Goal: Task Accomplishment & Management: Use online tool/utility

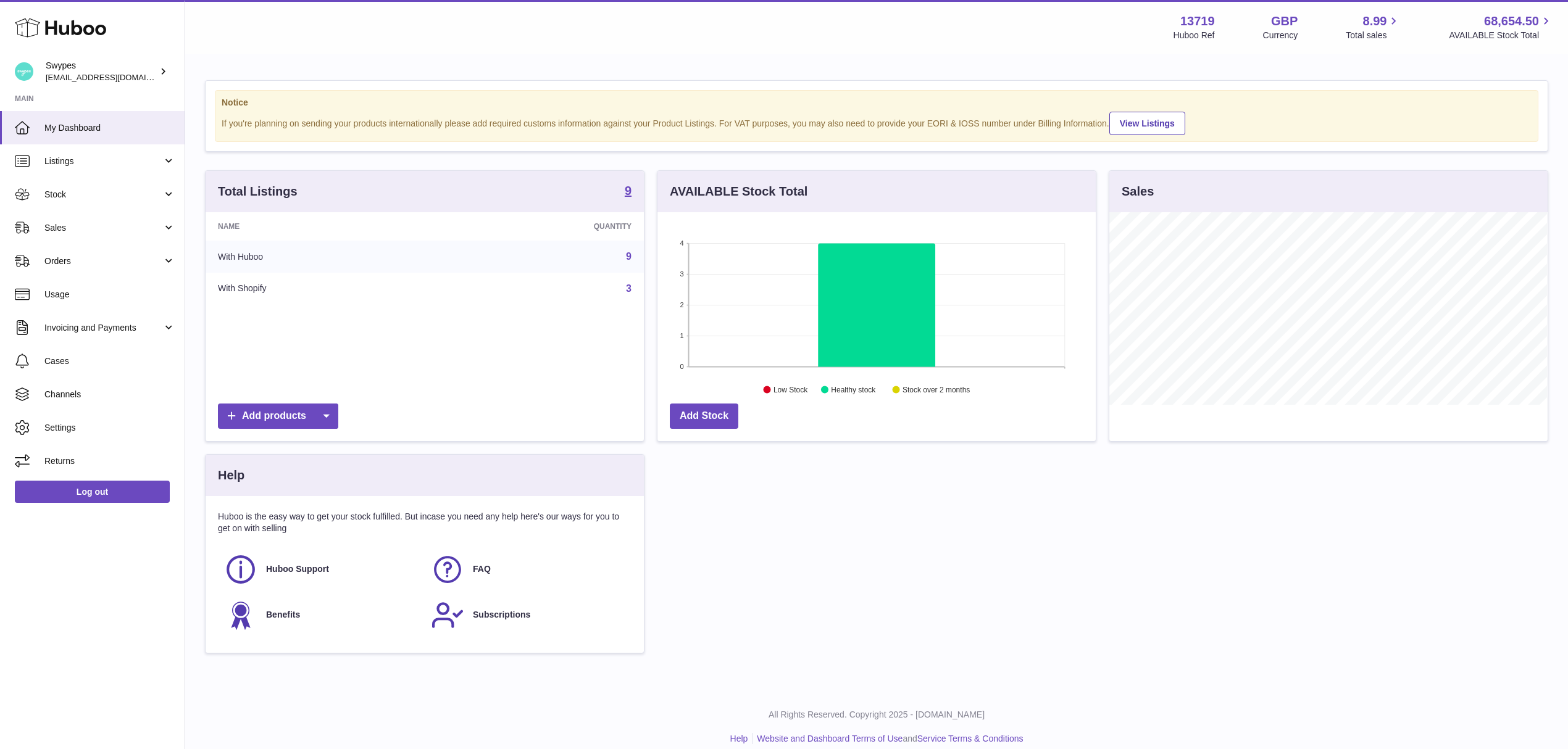
scroll to position [193, 438]
click at [94, 236] on link "Sales" at bounding box center [92, 227] width 185 height 33
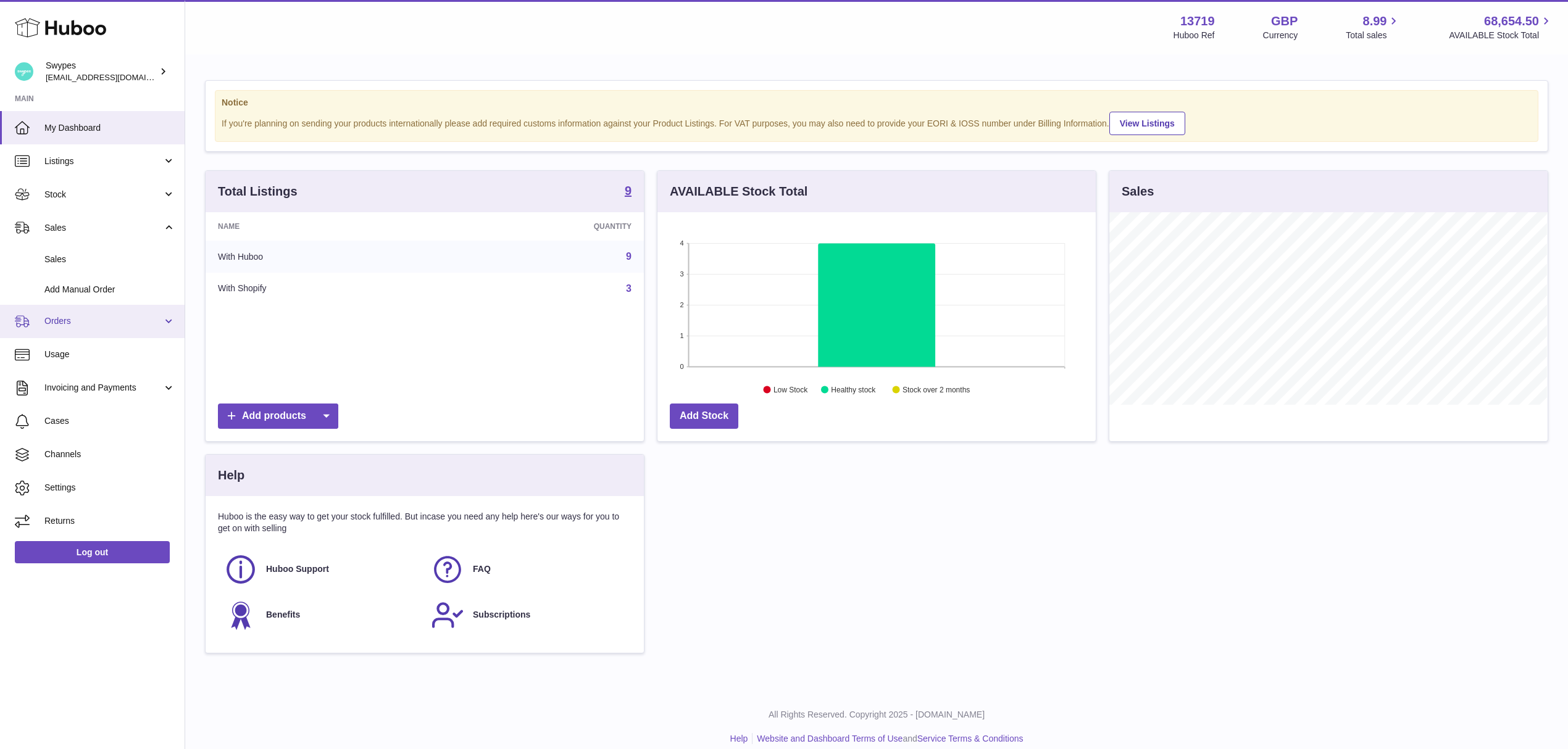
click at [77, 311] on link "Orders" at bounding box center [92, 322] width 185 height 33
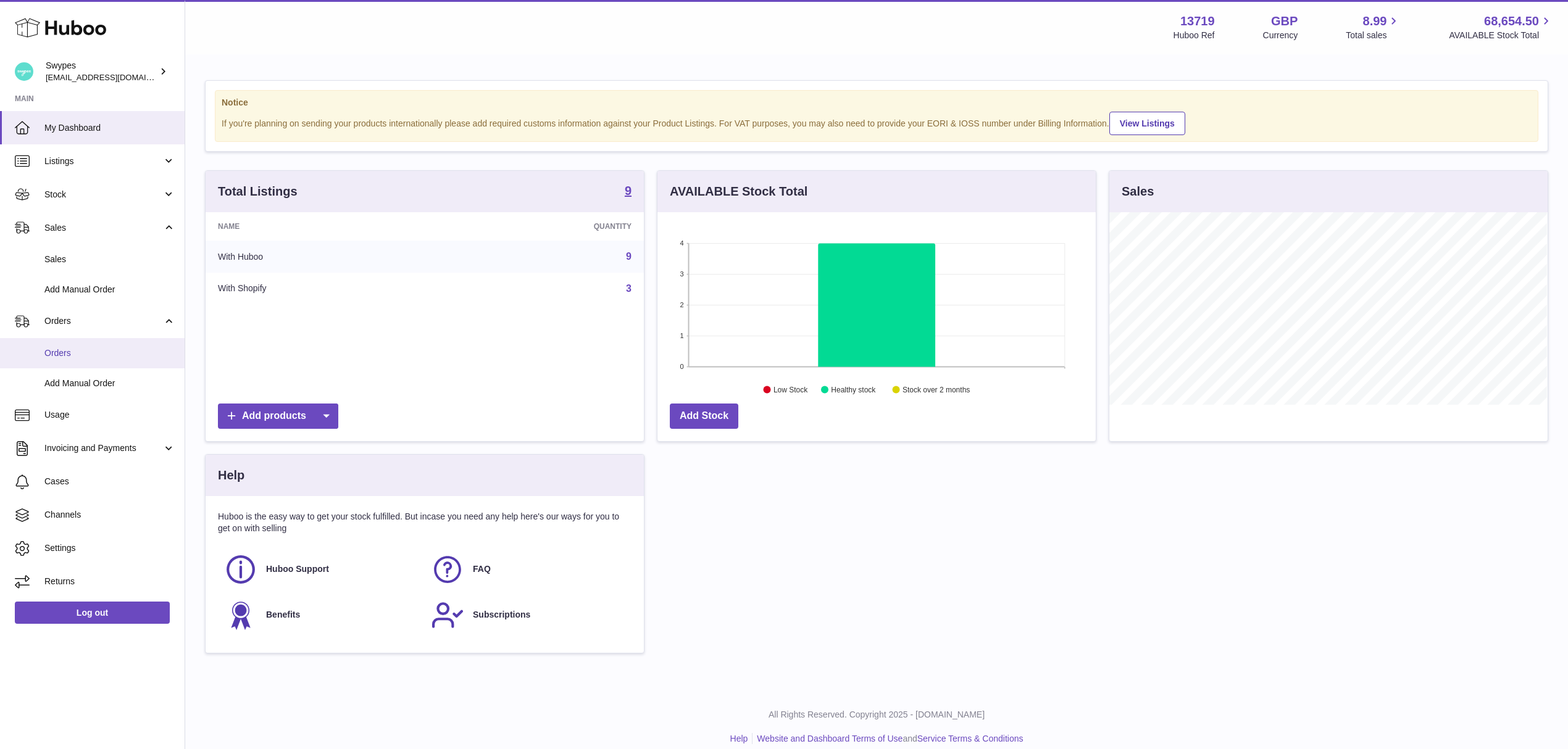
click at [71, 356] on span "Orders" at bounding box center [110, 353] width 131 height 12
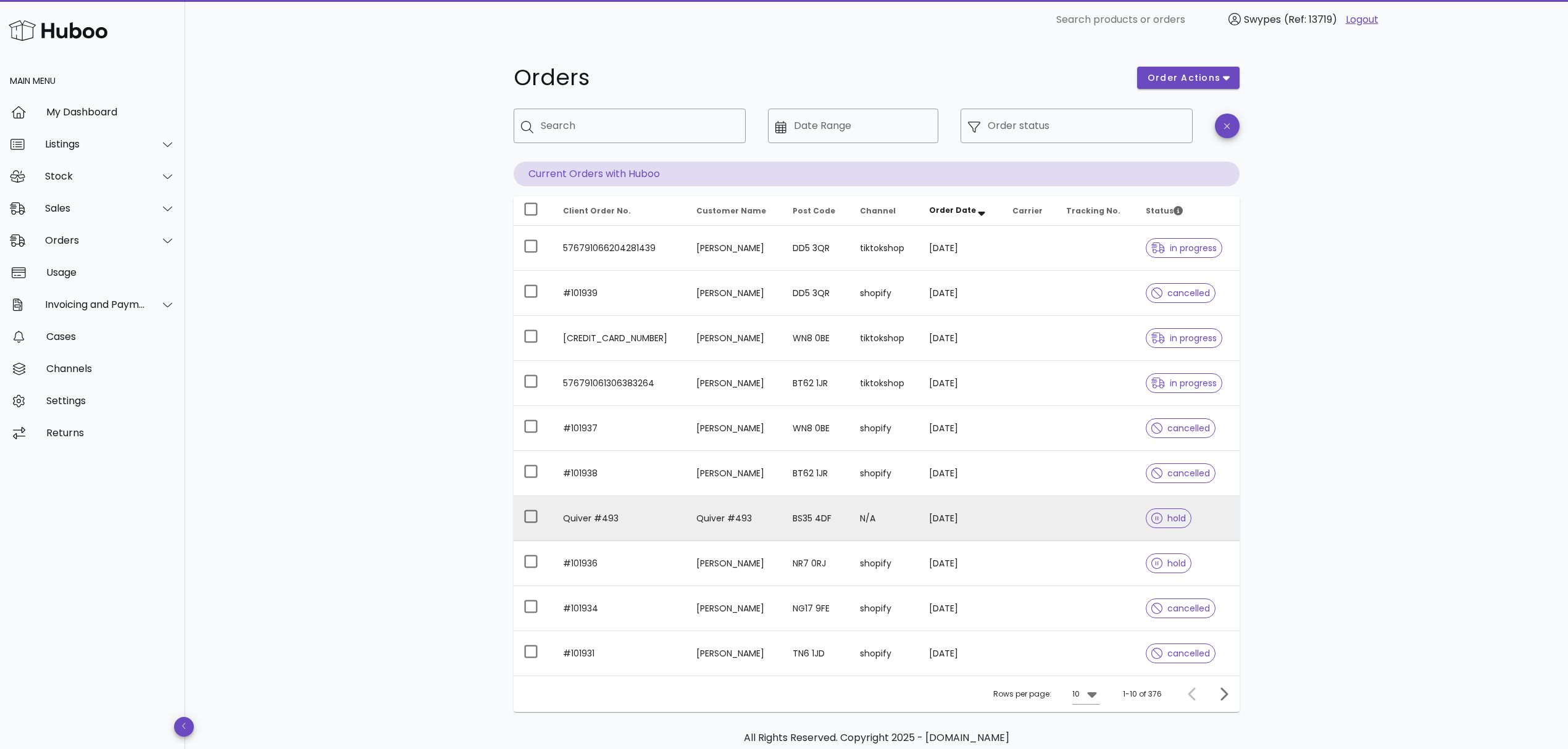
click at [1024, 516] on td at bounding box center [1029, 518] width 54 height 45
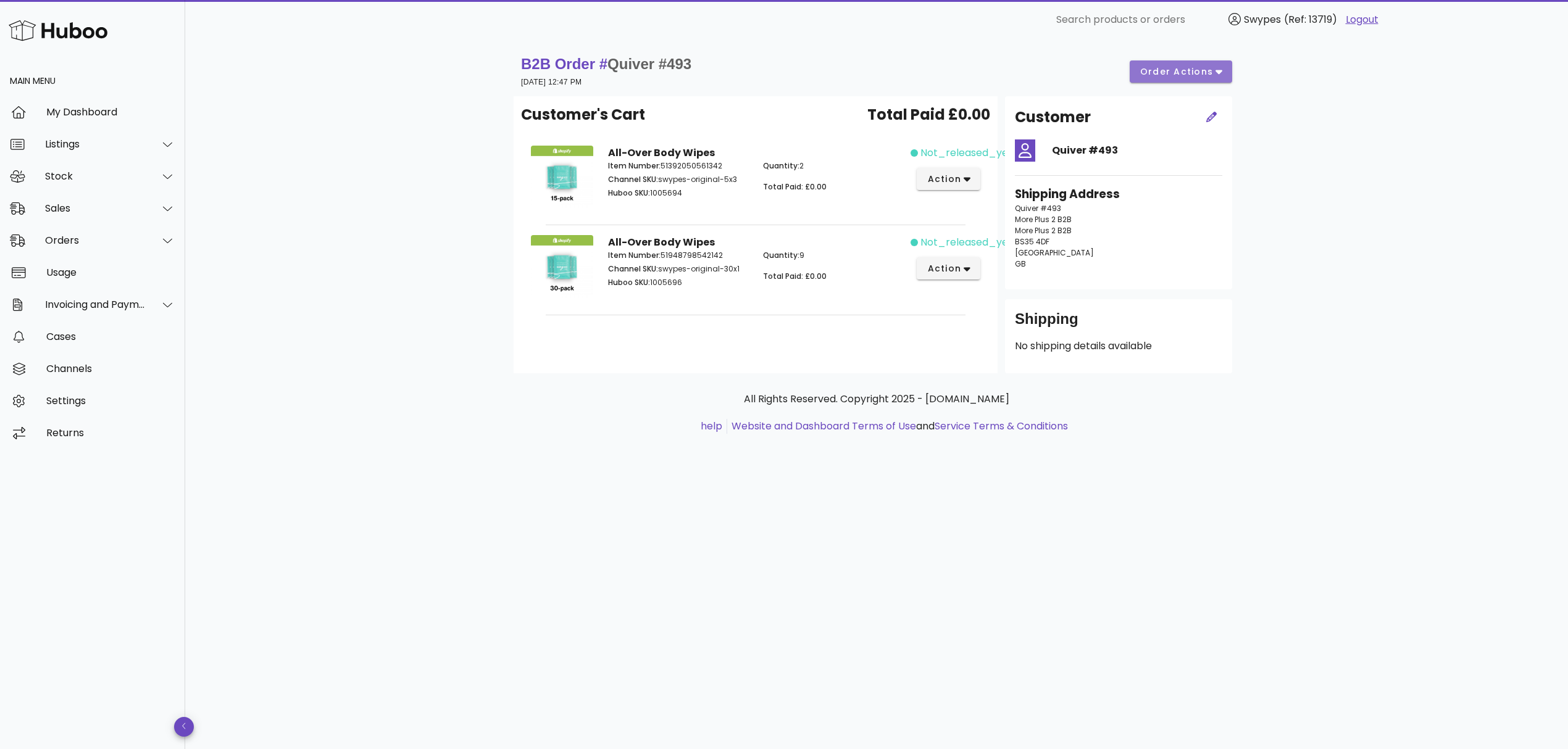
click at [1178, 73] on span "order actions" at bounding box center [1176, 72] width 74 height 13
click at [1178, 73] on div "Release" at bounding box center [1196, 81] width 106 height 32
